Goal: Information Seeking & Learning: Learn about a topic

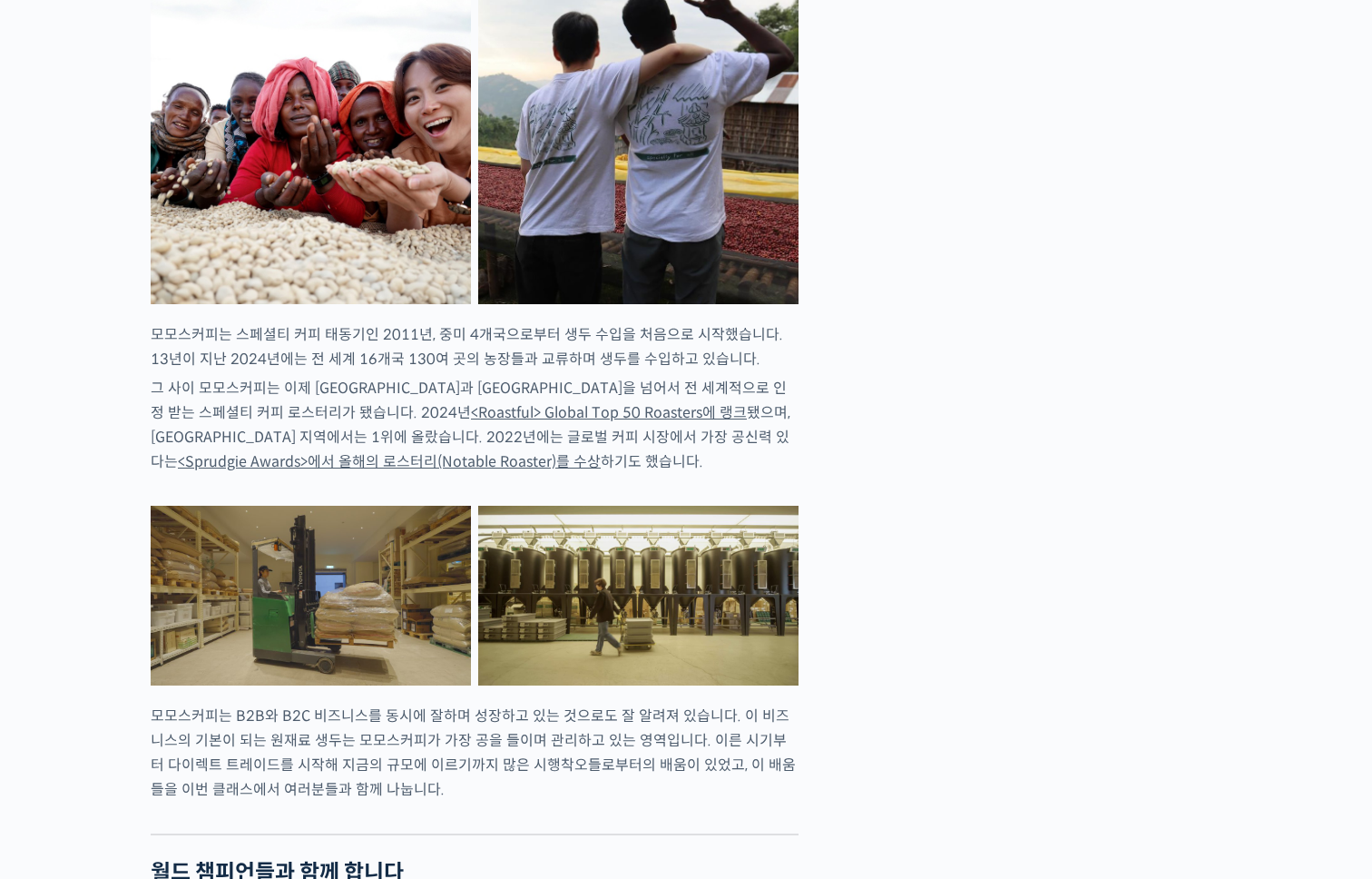
scroll to position [1655, 0]
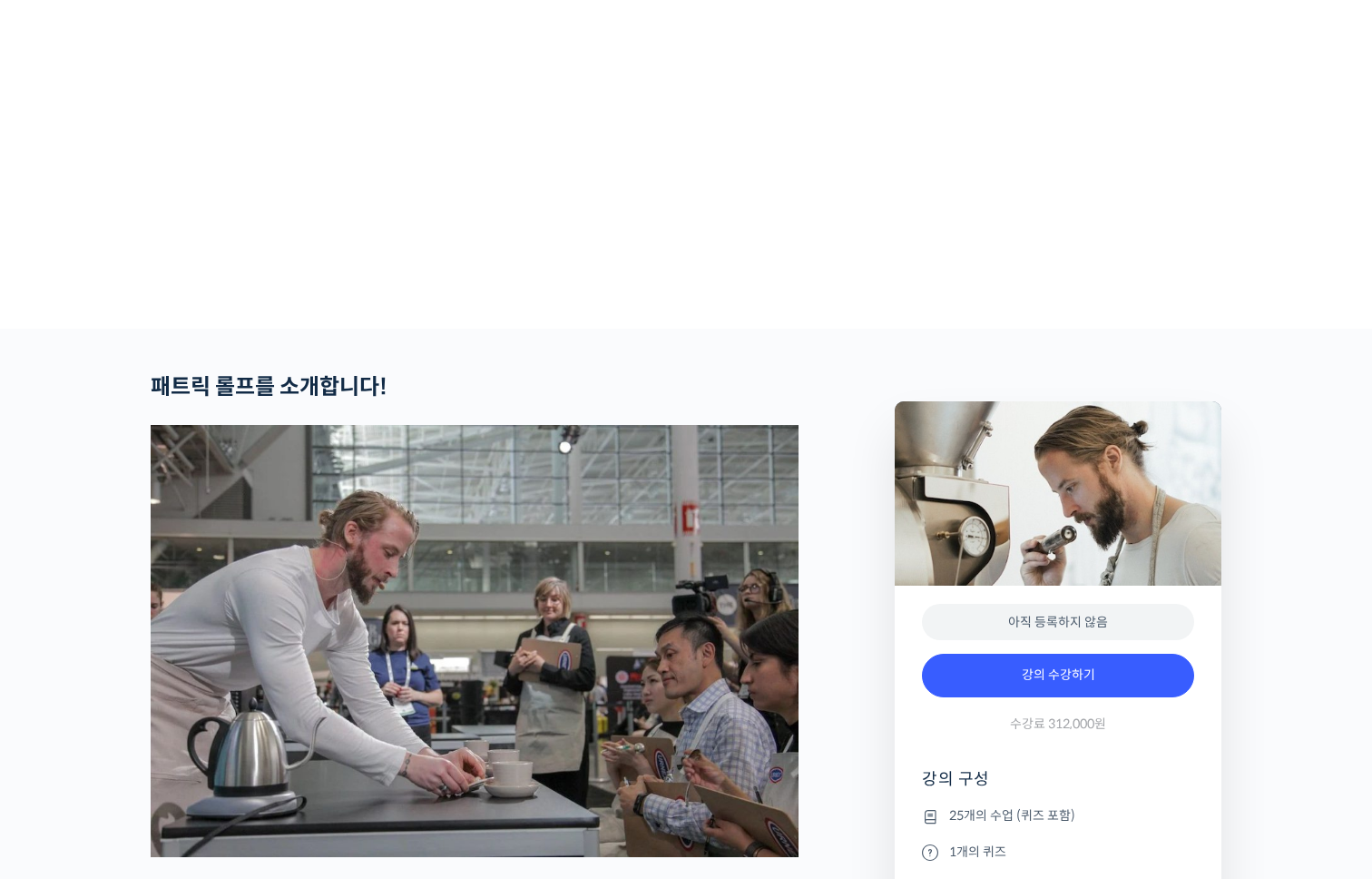
scroll to position [656, 0]
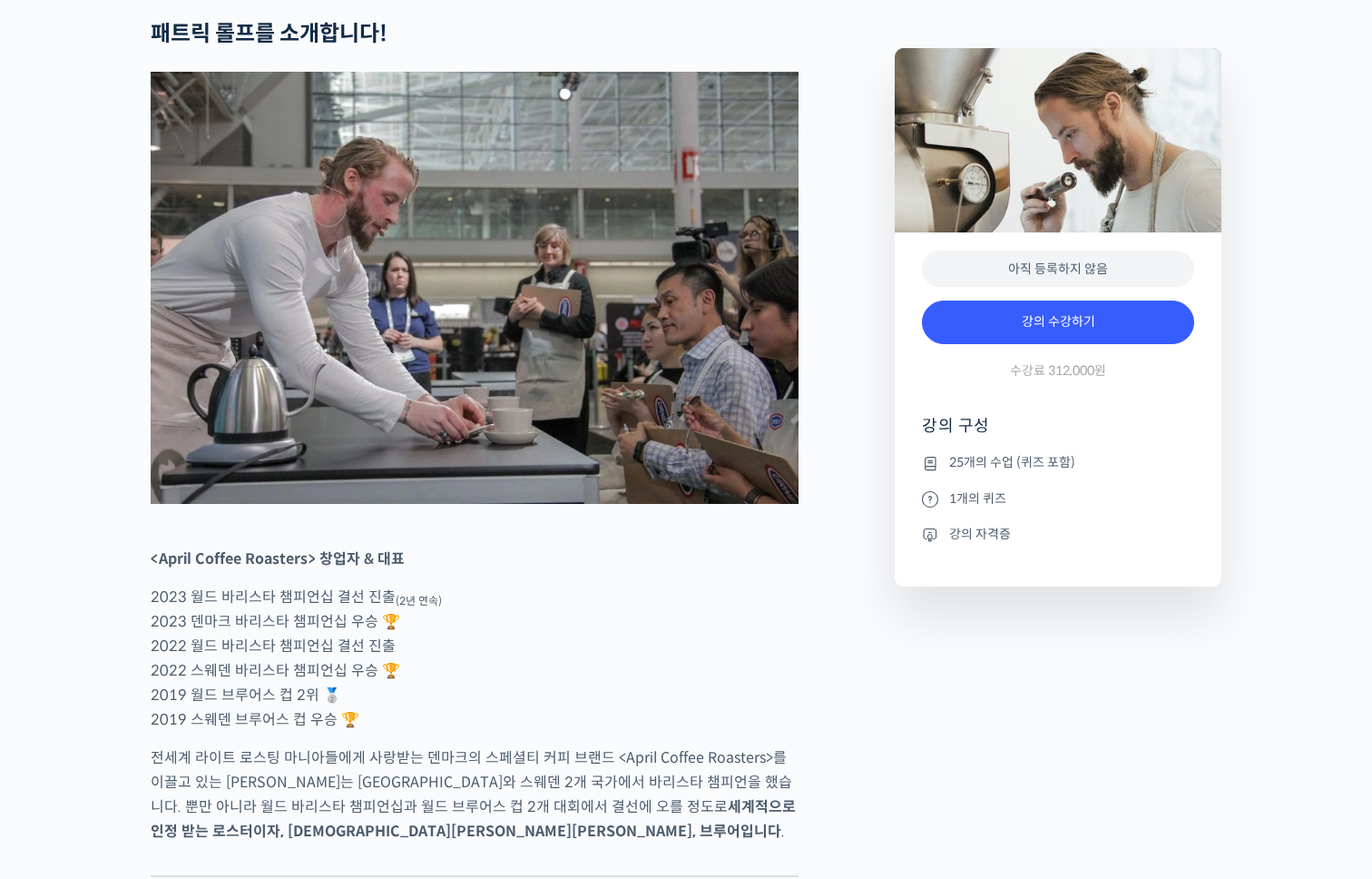
scroll to position [729, 0]
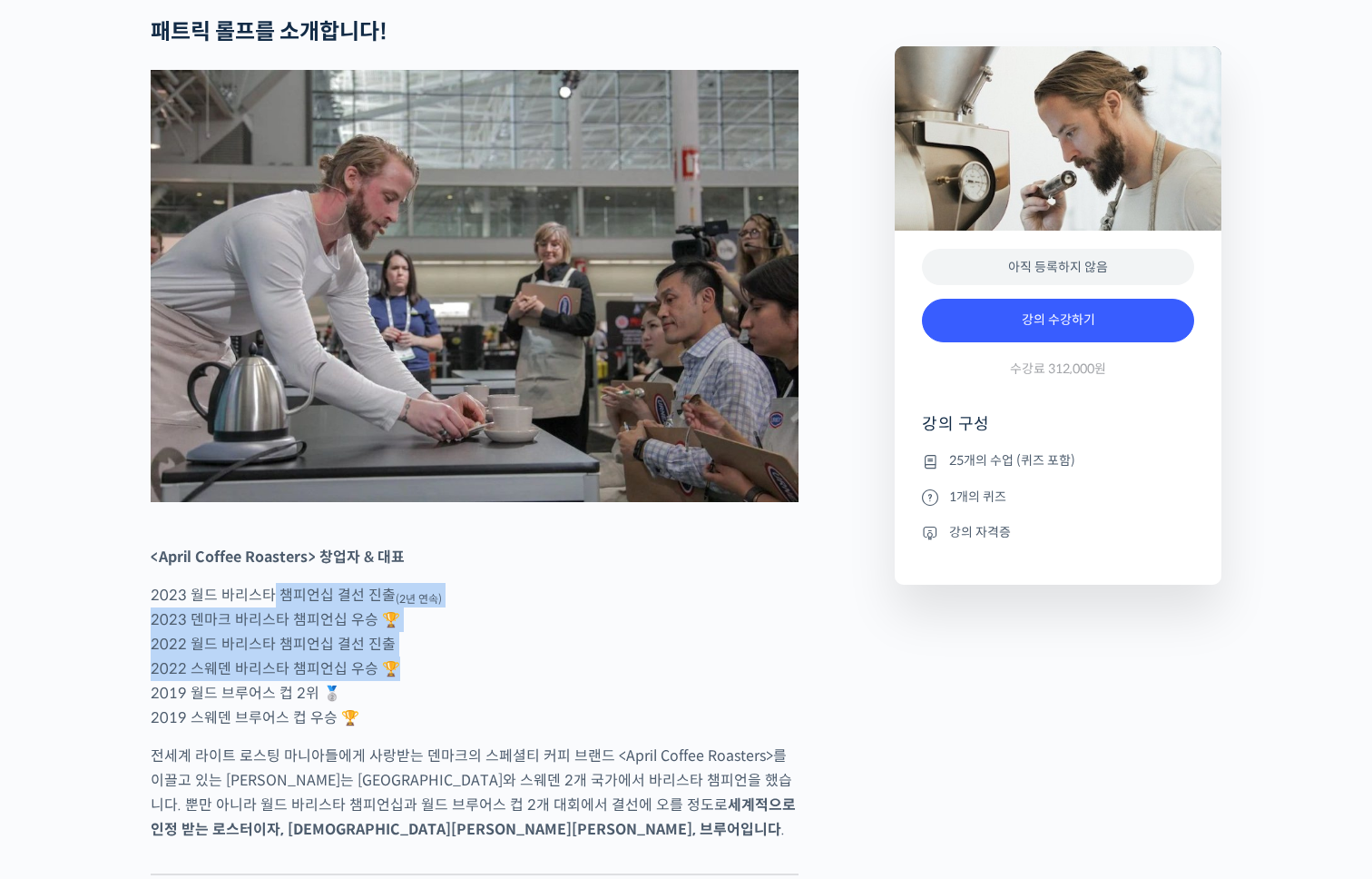
drag, startPoint x: 269, startPoint y: 666, endPoint x: 674, endPoint y: 730, distance: 410.0
click at [661, 729] on p "2023 월드 바리스타 챔피언십 결선 진출 (2년 연속) 2023 덴마크 바리스타 챔피언십 우승 🏆 2022 월드 바리스타 챔피언십 결선 진출…" at bounding box center [474, 656] width 648 height 147
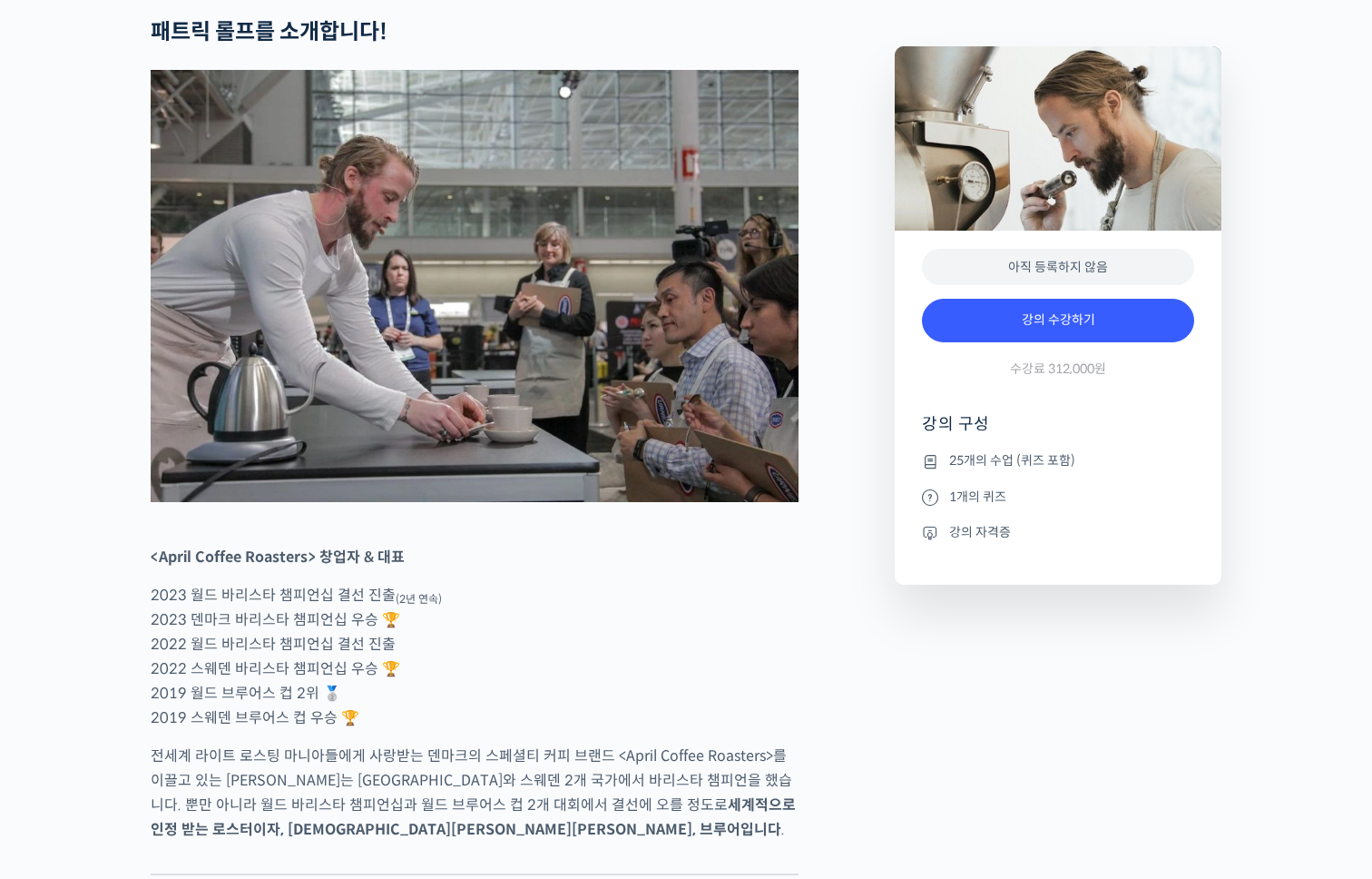
click at [674, 730] on p "2023 월드 바리스타 챔피언십 결선 진출 (2년 연속) 2023 덴마크 바리스타 챔피언십 우승 🏆 2022 월드 바리스타 챔피언십 결선 진출…" at bounding box center [474, 656] width 648 height 147
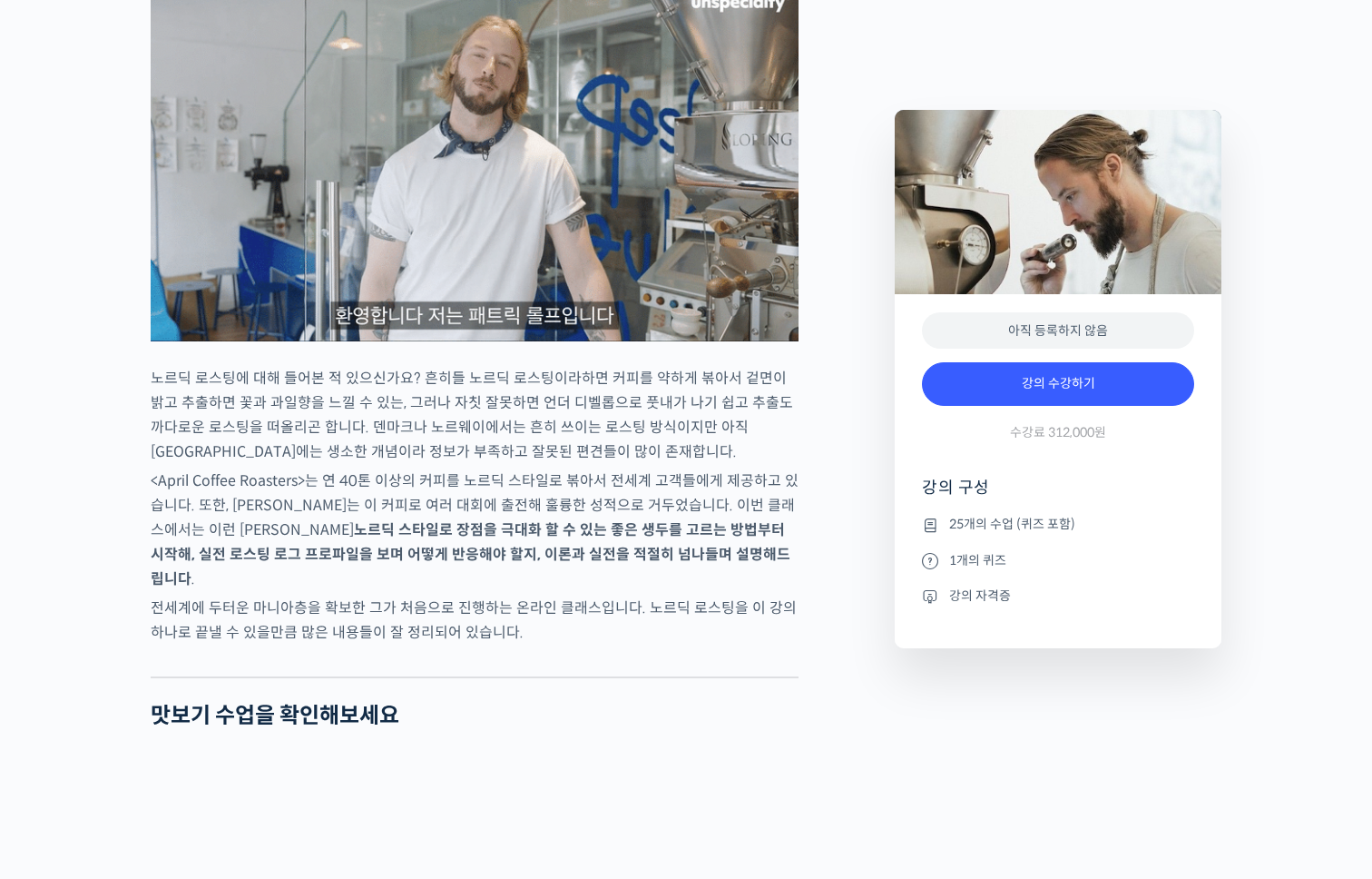
scroll to position [1688, 0]
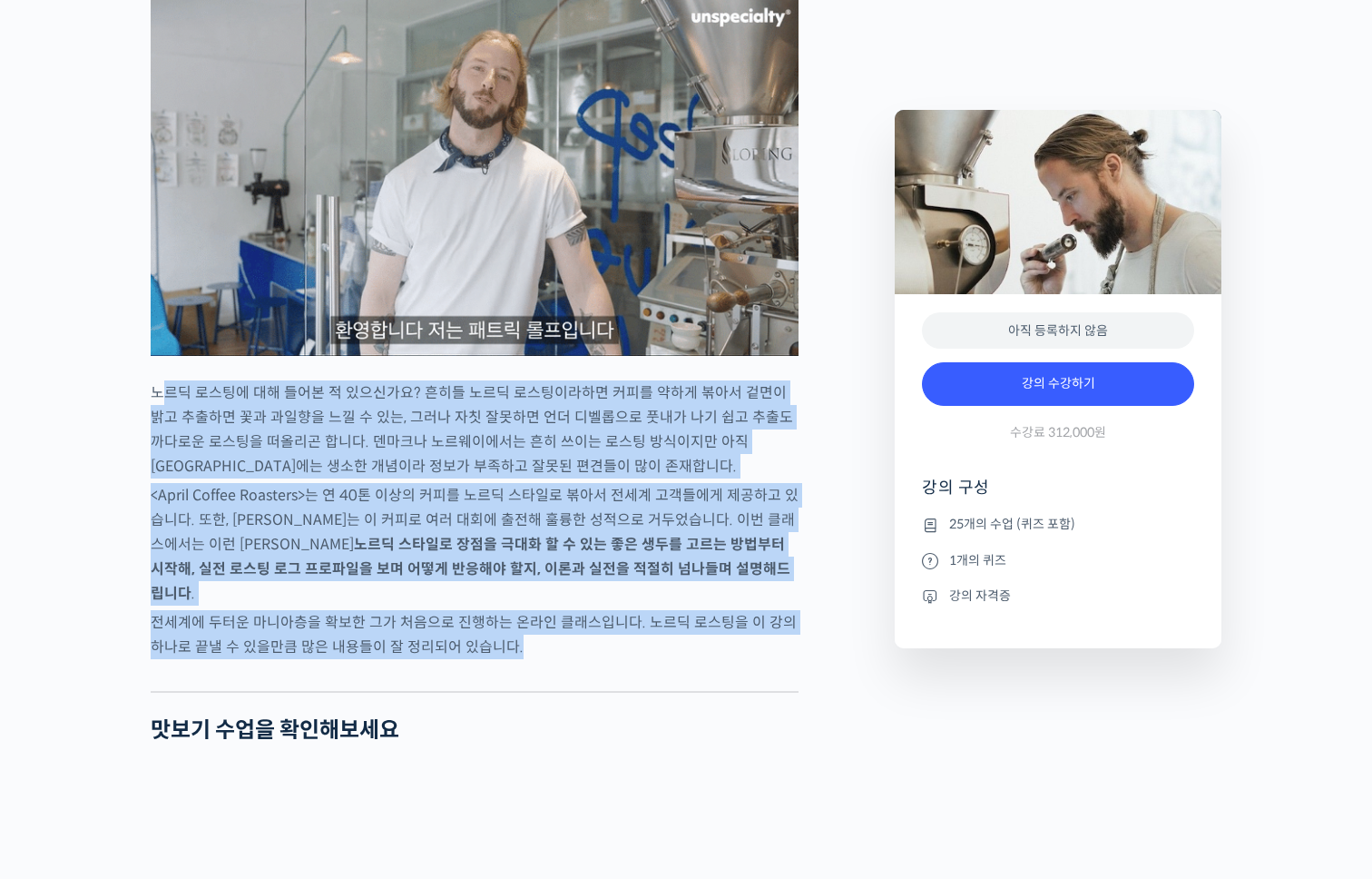
drag, startPoint x: 162, startPoint y: 456, endPoint x: 790, endPoint y: 695, distance: 671.9
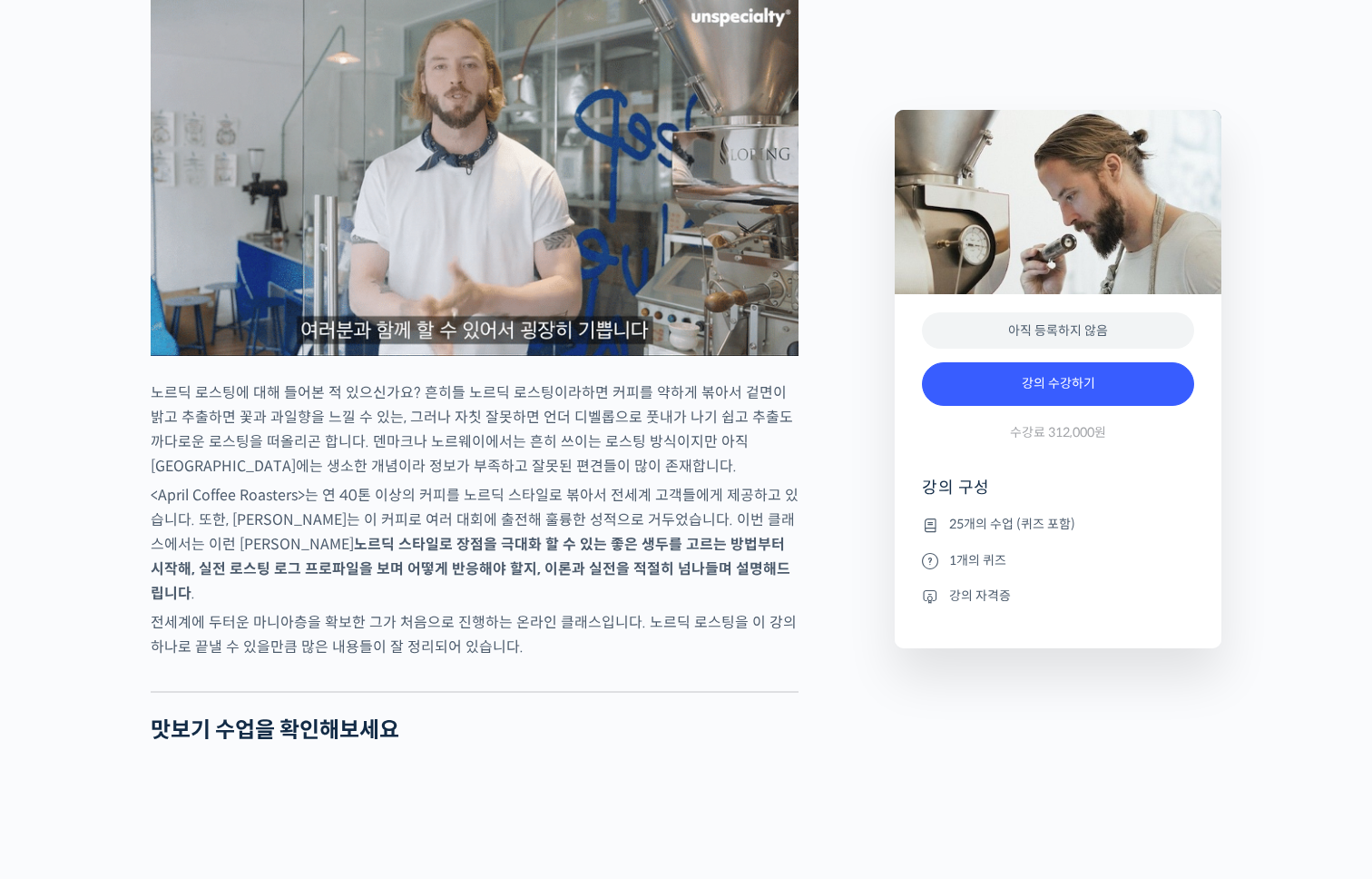
click at [790, 659] on p "전세계에 두터운 마니아층을 확보한 그가 처음으로 진행하는 온라인 클래스입니다. 노르딕 로스팅을 이 강의 하나로 끝낼 수 있을만큼 많은 내용들이…" at bounding box center [474, 634] width 648 height 49
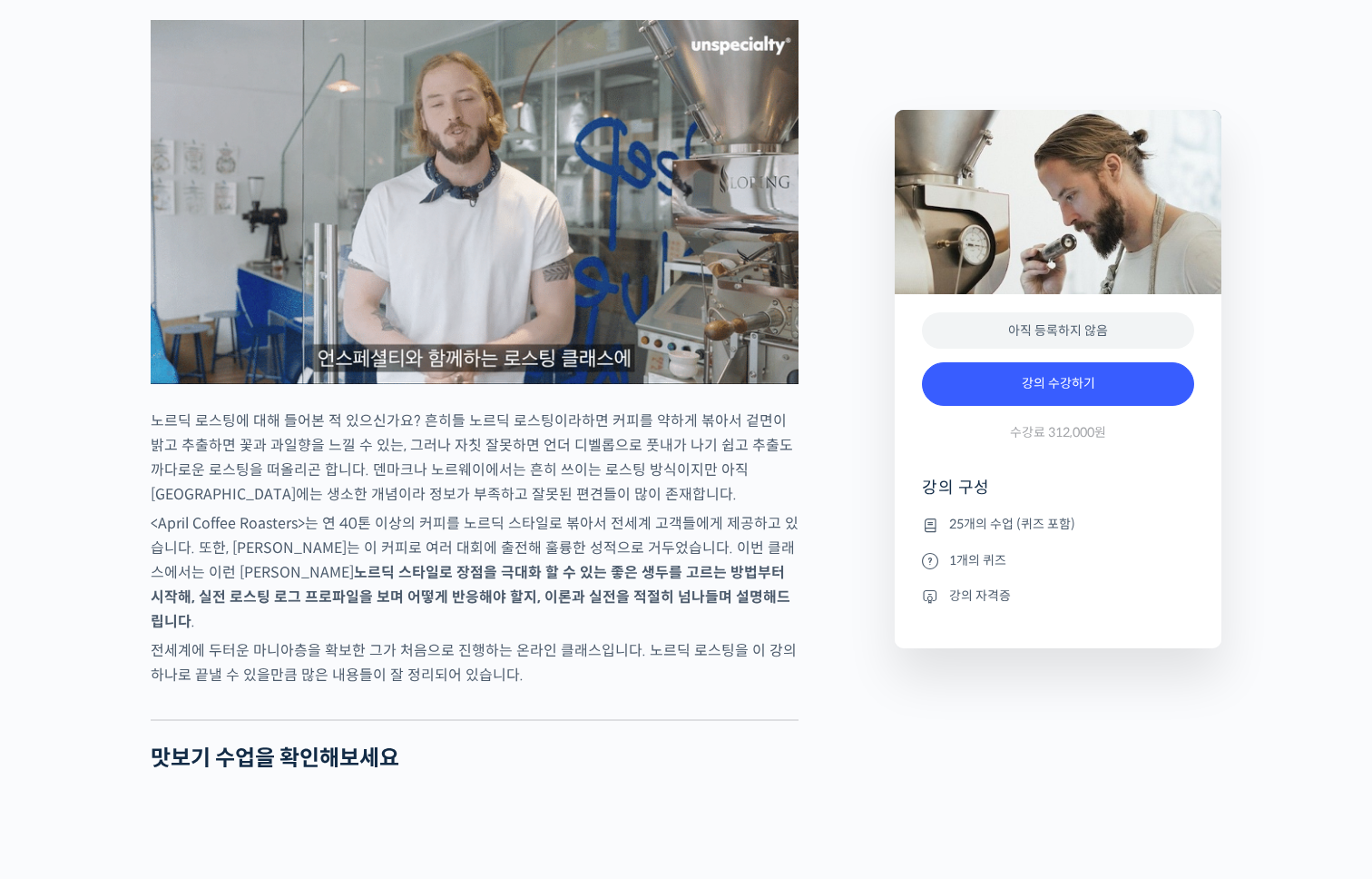
scroll to position [1658, 0]
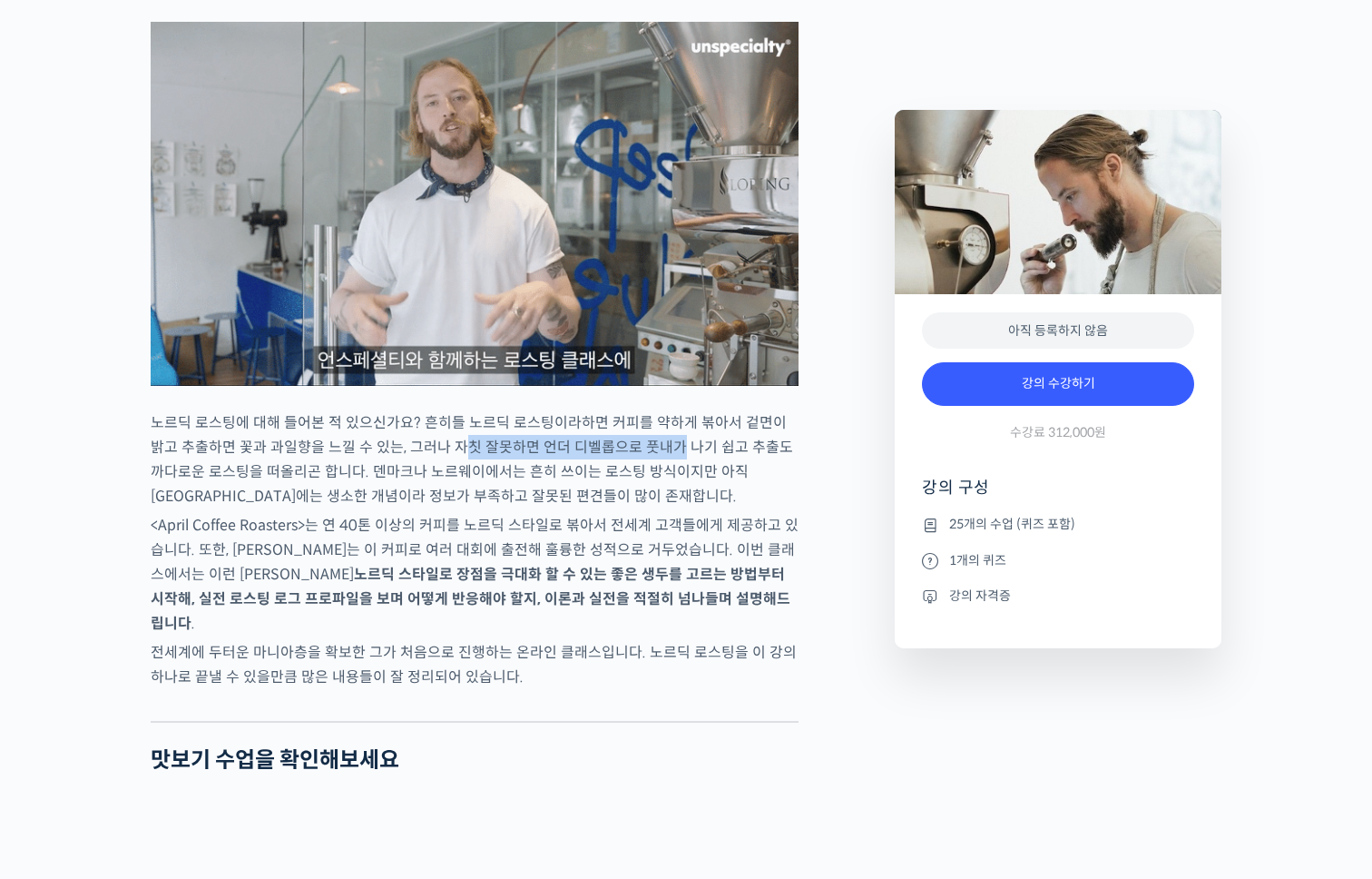
drag, startPoint x: 442, startPoint y: 503, endPoint x: 658, endPoint y: 519, distance: 216.6
click at [658, 508] on p "노르딕 로스팅에 대해 들어본 적 있으신가요? 흔히들 노르딕 로스팅이라하면 커피를 약하게 볶아서 겉면이 밝고 추출하면 꽃과 과일향을 느낄 수 있…" at bounding box center [474, 459] width 648 height 98
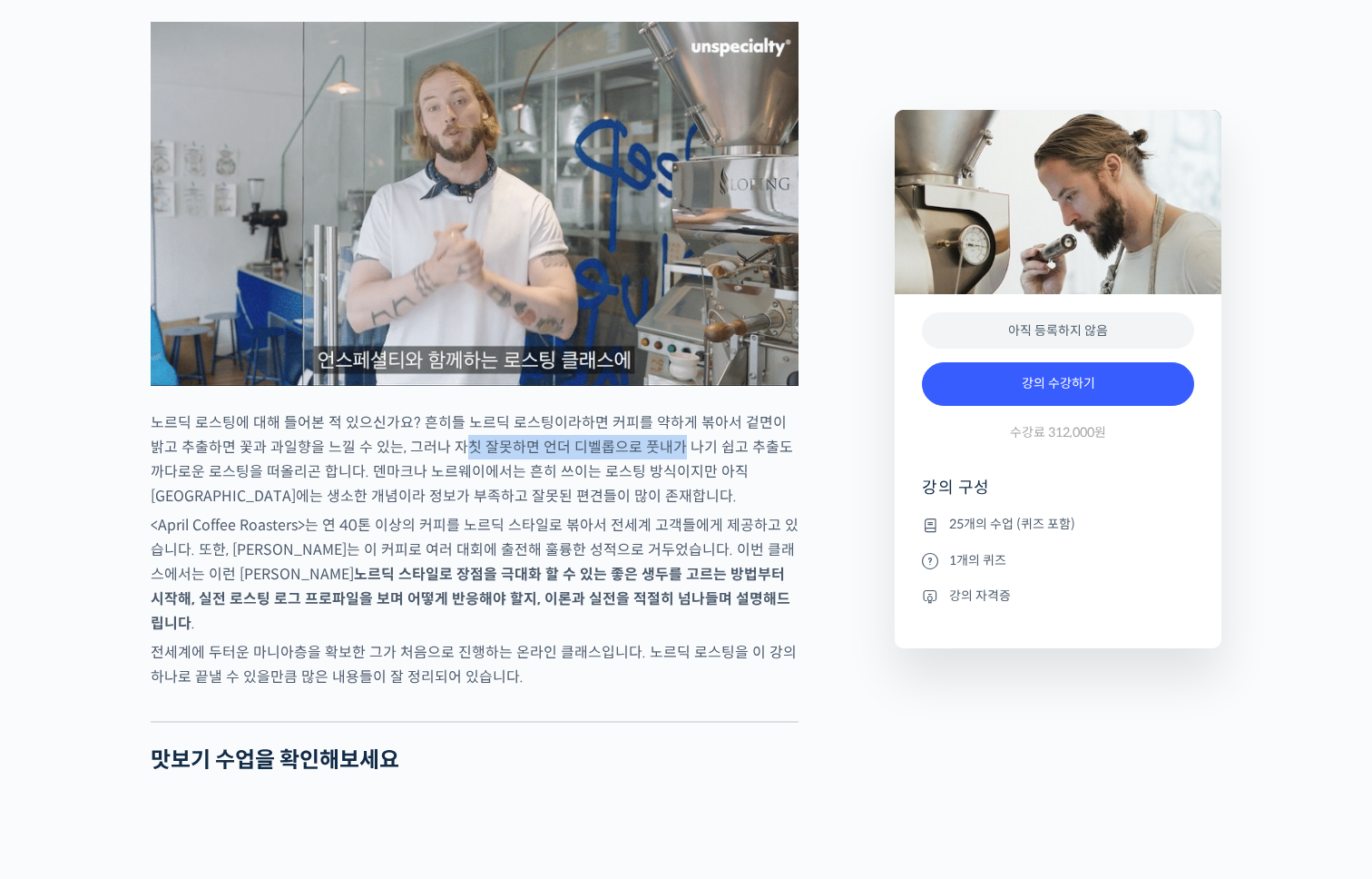
click at [658, 508] on p "노르딕 로스팅에 대해 들어본 적 있으신가요? 흔히들 노르딕 로스팅이라하면 커피를 약하게 볶아서 겉면이 밝고 추출하면 꽃과 과일향을 느낄 수 있…" at bounding box center [474, 459] width 648 height 98
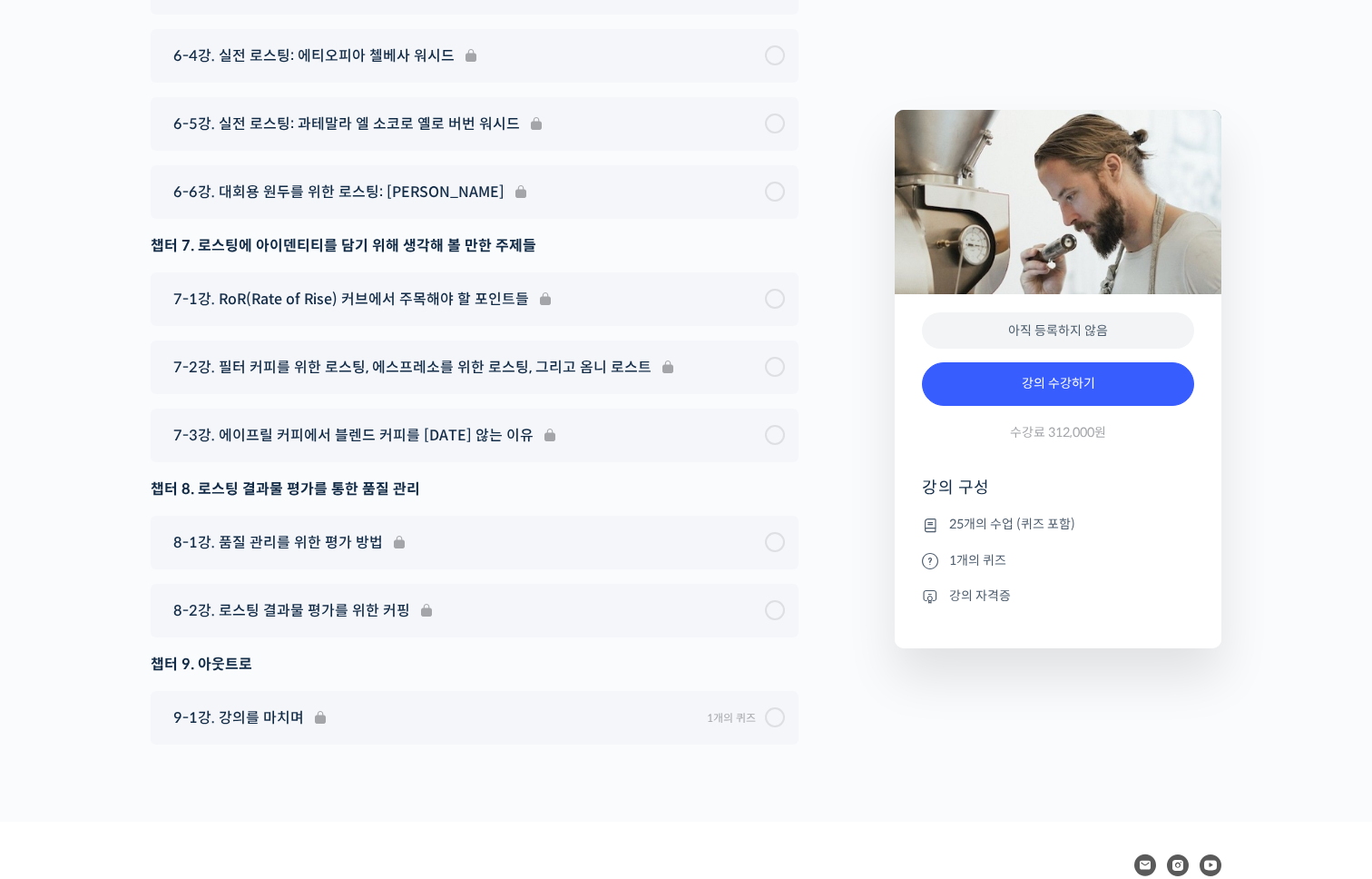
scroll to position [11023, 0]
